Goal: Navigation & Orientation: Understand site structure

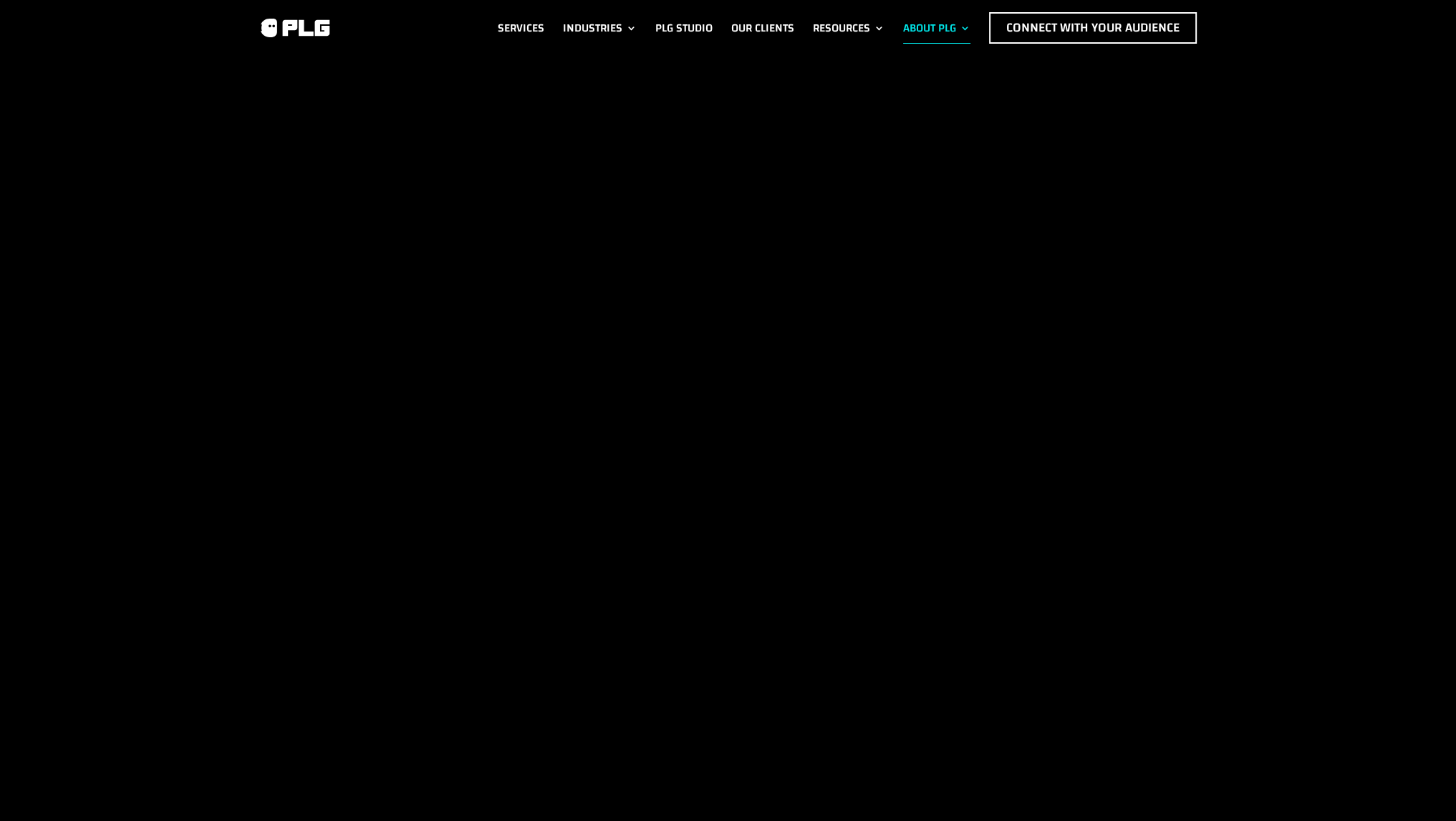
click at [585, 96] on div "POWER LEAGUE GAMING: POWERING Gaming Strategies Meet the leading agency deliver…" at bounding box center [728, 312] width 940 height 468
click at [910, 20] on link "About PLG" at bounding box center [937, 27] width 67 height 32
